Goal: Information Seeking & Learning: Understand process/instructions

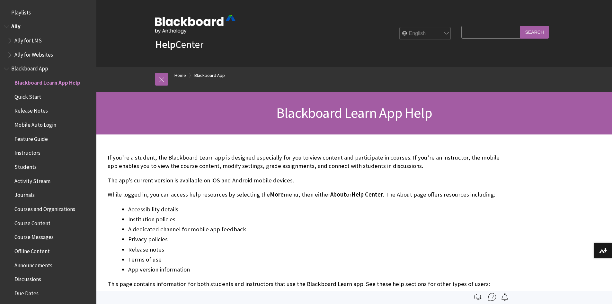
click at [28, 39] on span "Ally for LMS" at bounding box center [27, 39] width 27 height 9
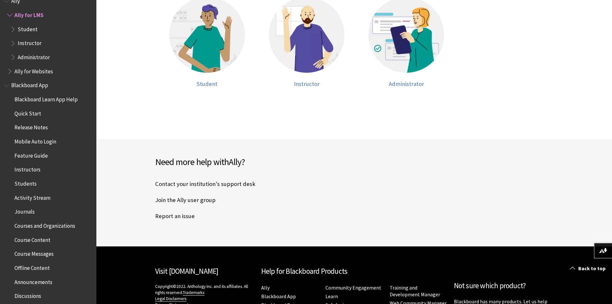
scroll to position [327, 0]
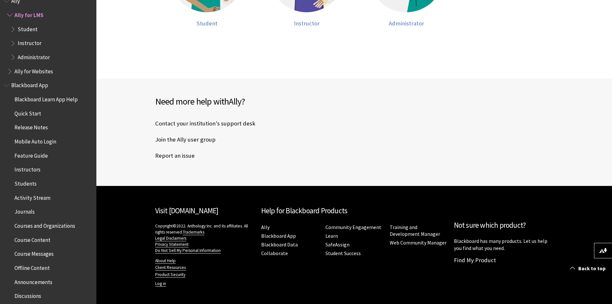
click at [23, 84] on span "Blackboard App" at bounding box center [29, 84] width 37 height 9
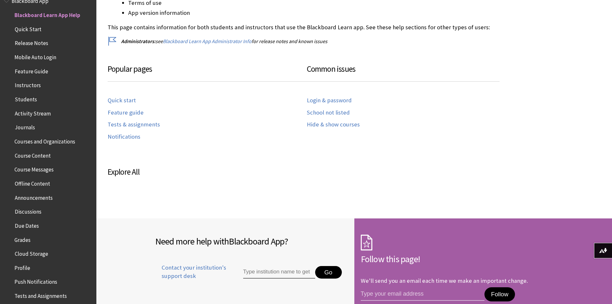
scroll to position [257, 0]
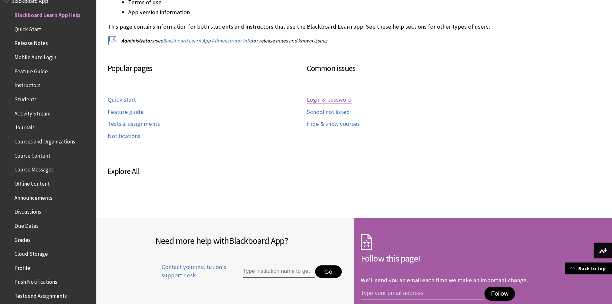
click at [317, 100] on link "Login & password" at bounding box center [329, 99] width 45 height 7
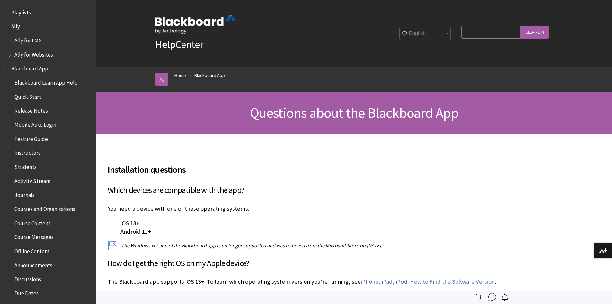
click at [5, 68] on span "Book outline for Blackboard App Help" at bounding box center [7, 67] width 7 height 8
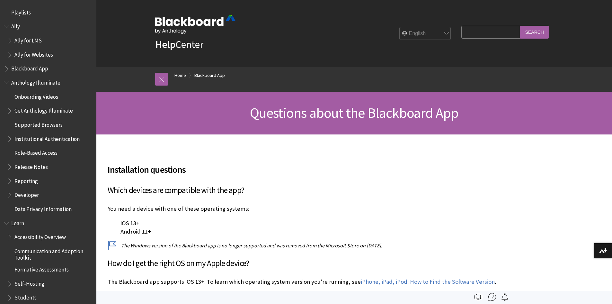
click at [6, 68] on span "Book outline for Blackboard App Help" at bounding box center [7, 67] width 7 height 8
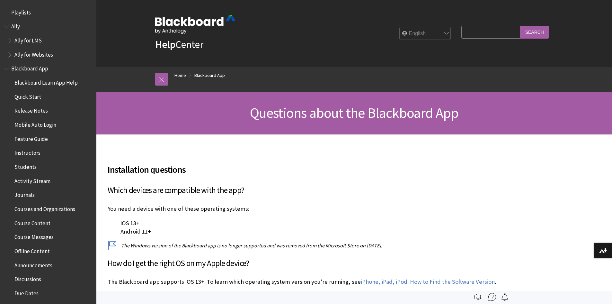
click at [25, 96] on span "Quick Start" at bounding box center [27, 95] width 27 height 9
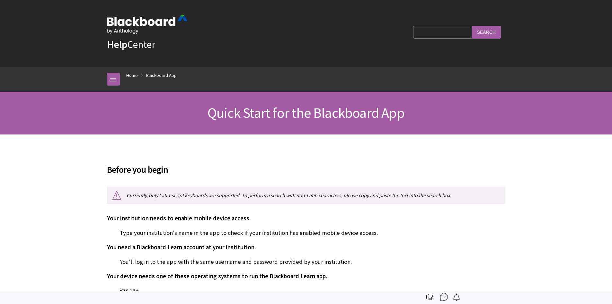
scroll to position [82, 0]
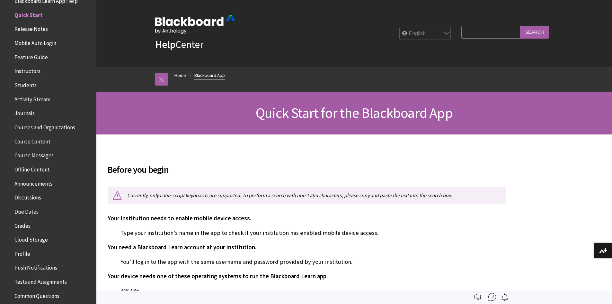
click at [206, 75] on link "Blackboard App" at bounding box center [209, 75] width 31 height 8
